Goal: Information Seeking & Learning: Learn about a topic

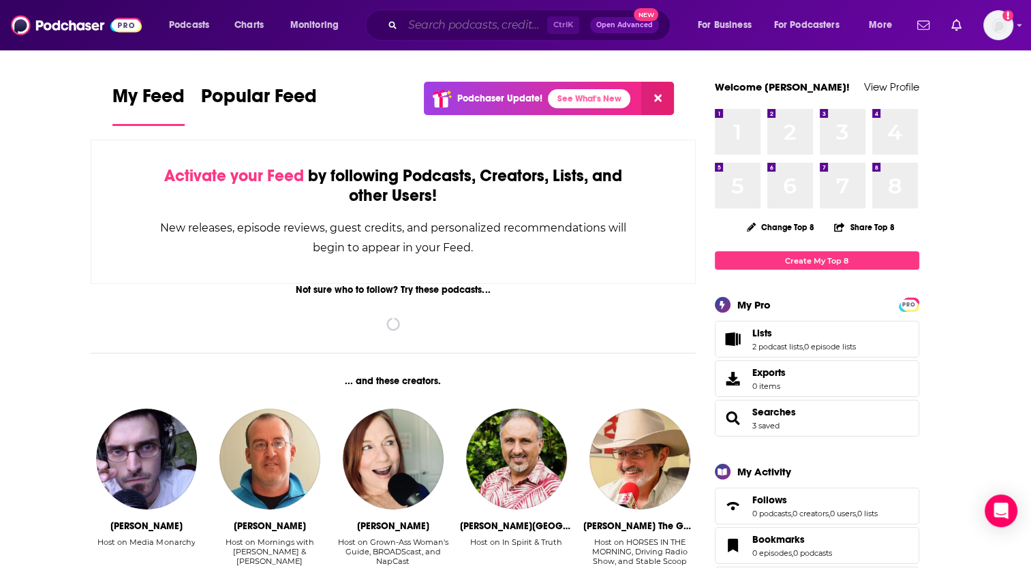
click at [450, 20] on input "Search podcasts, credits, & more..." at bounding box center [475, 25] width 144 height 22
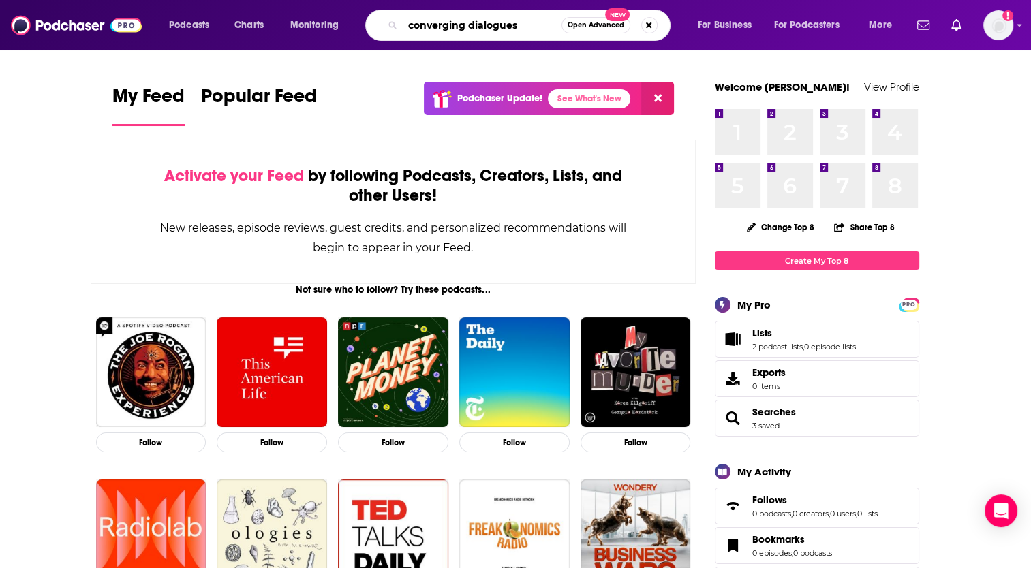
type input "converging dialogues"
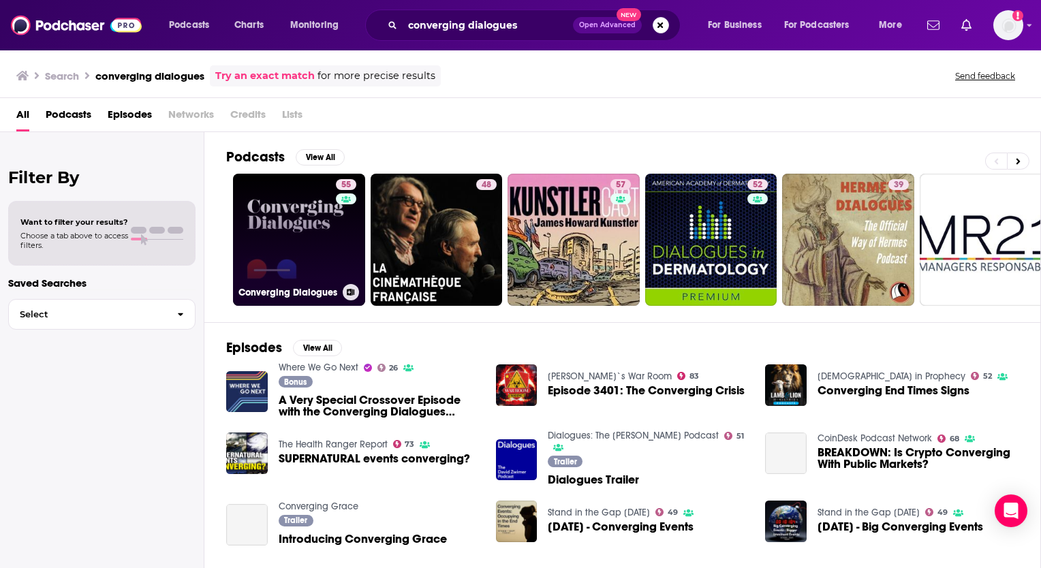
click at [270, 230] on link "55 Converging Dialogues" at bounding box center [299, 240] width 132 height 132
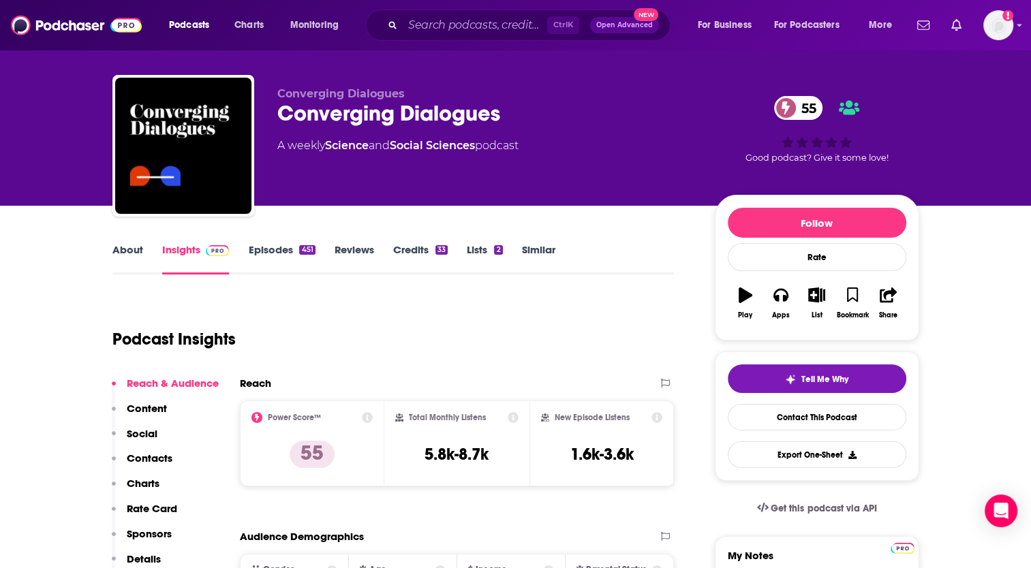
scroll to position [17, 0]
